Goal: Check status: Check status

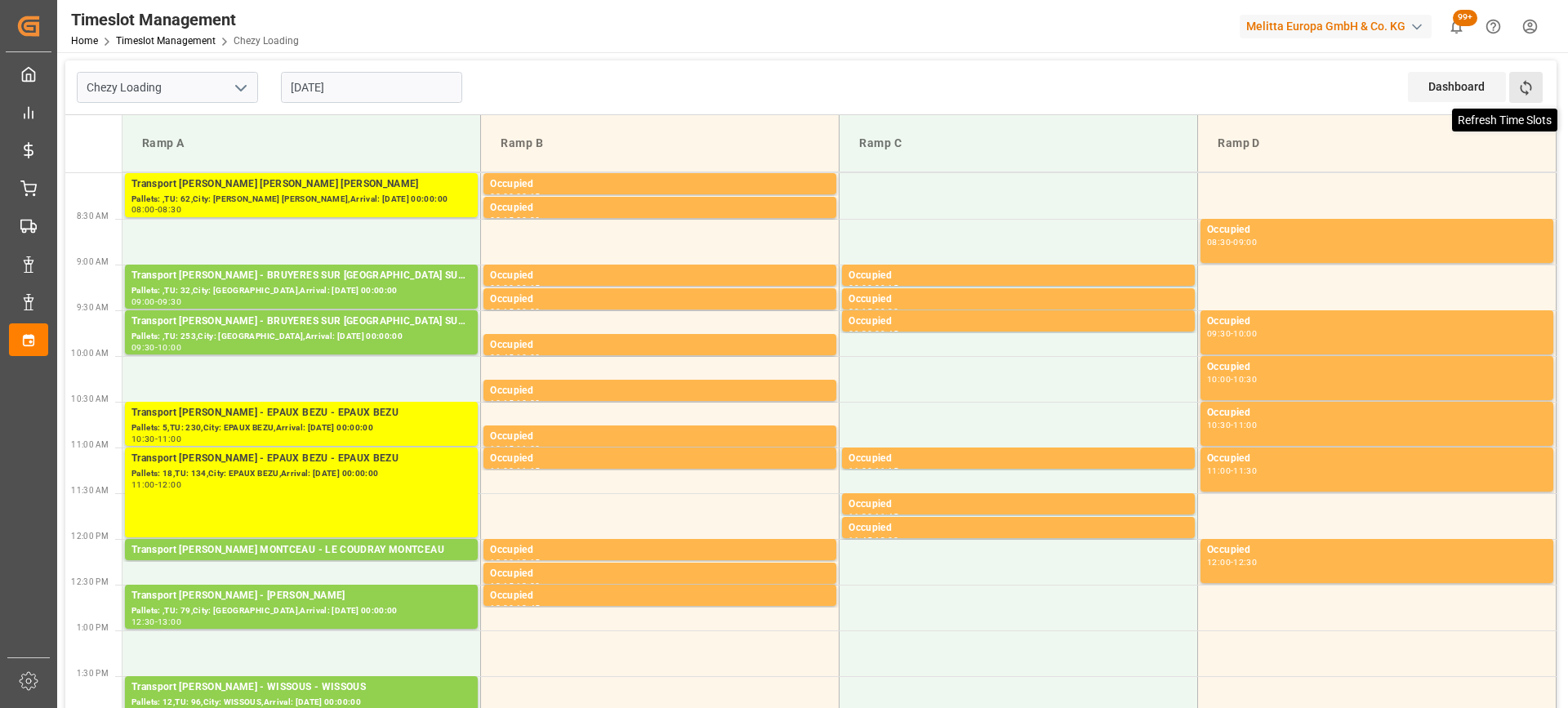
drag, startPoint x: 1533, startPoint y: 79, endPoint x: 1527, endPoint y: 86, distance: 9.2
click at [1531, 80] on icon at bounding box center [1526, 87] width 17 height 17
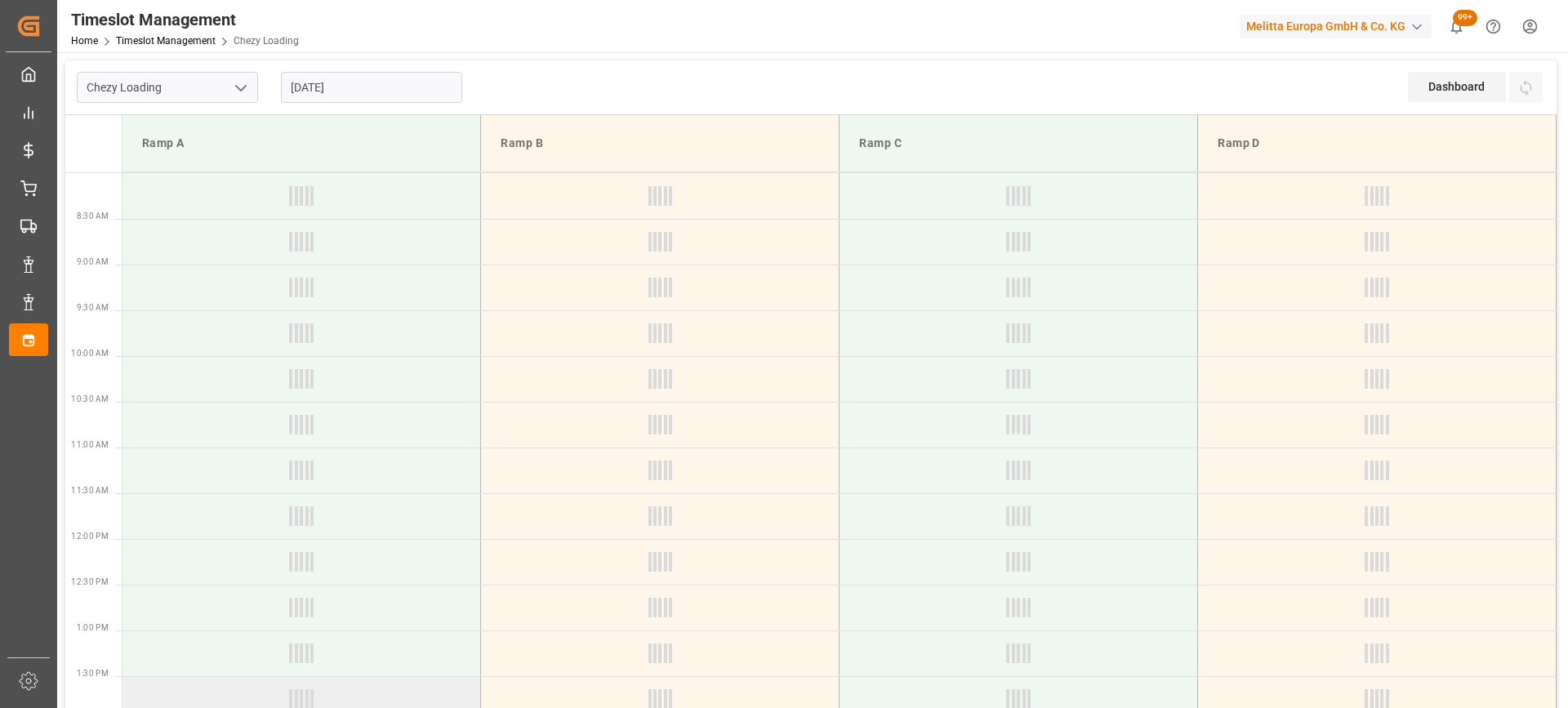
scroll to position [327, 0]
